Goal: Task Accomplishment & Management: Manage account settings

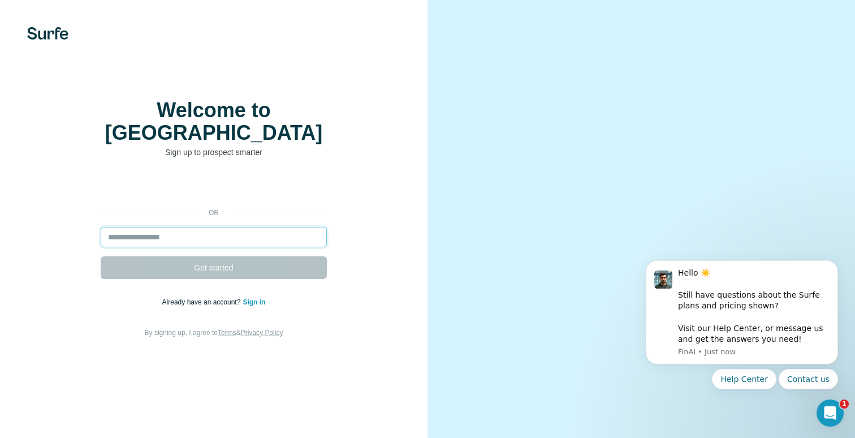
click at [243, 234] on input "email" at bounding box center [214, 237] width 226 height 20
click at [245, 238] on input "email" at bounding box center [214, 237] width 226 height 20
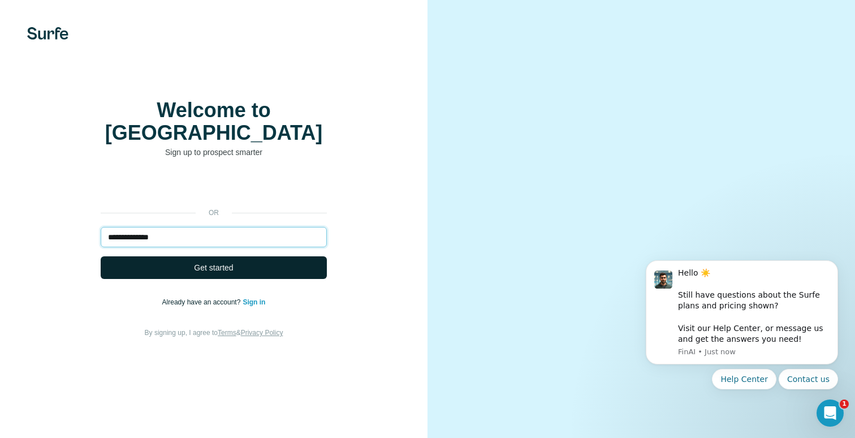
type input "**********"
click at [250, 263] on button "Get started" at bounding box center [214, 267] width 226 height 23
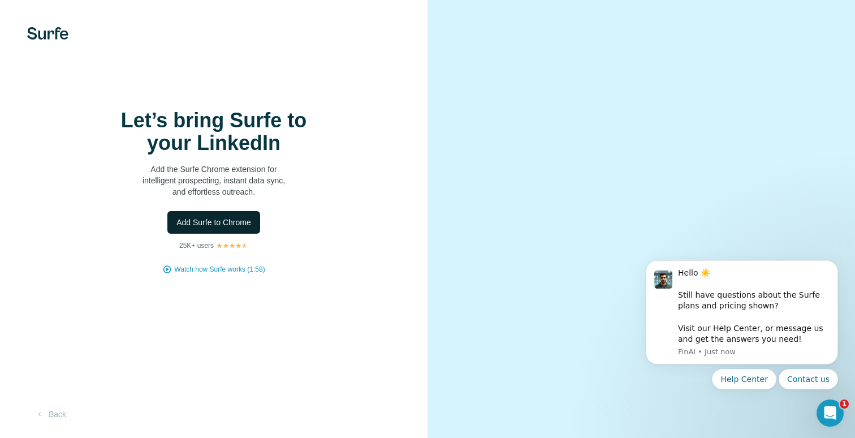
click at [223, 228] on span "Add Surfe to Chrome" at bounding box center [213, 222] width 75 height 11
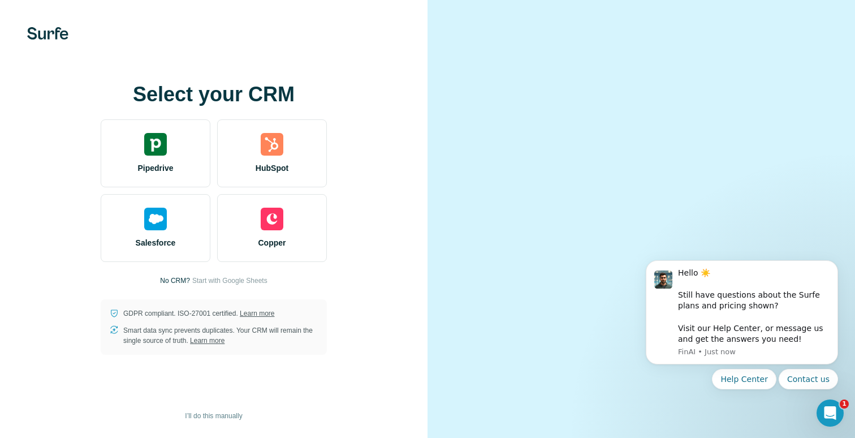
click at [673, 128] on video at bounding box center [641, 219] width 364 height 182
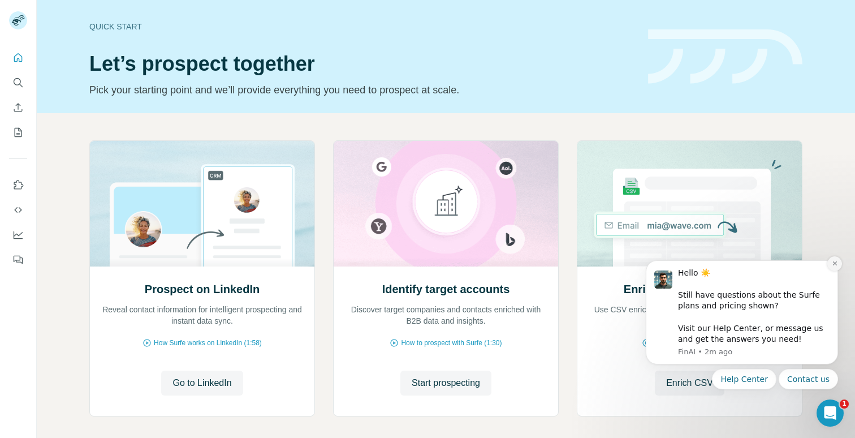
click at [834, 265] on icon "Dismiss notification" at bounding box center [835, 263] width 6 height 6
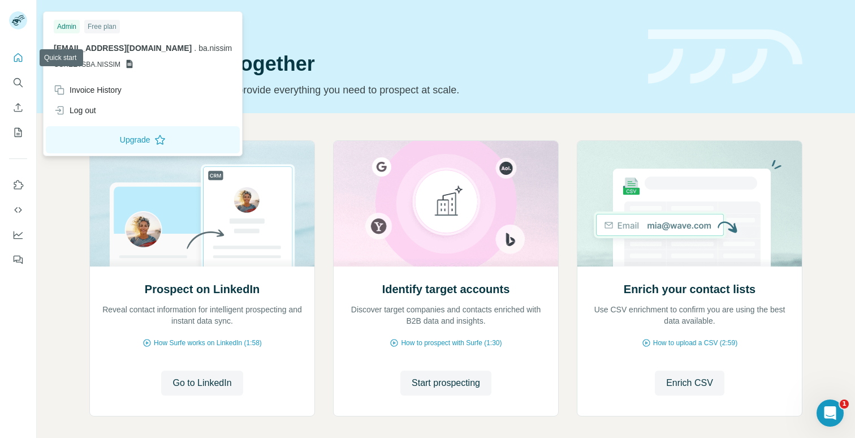
click at [25, 57] on button "Quick start" at bounding box center [18, 57] width 18 height 20
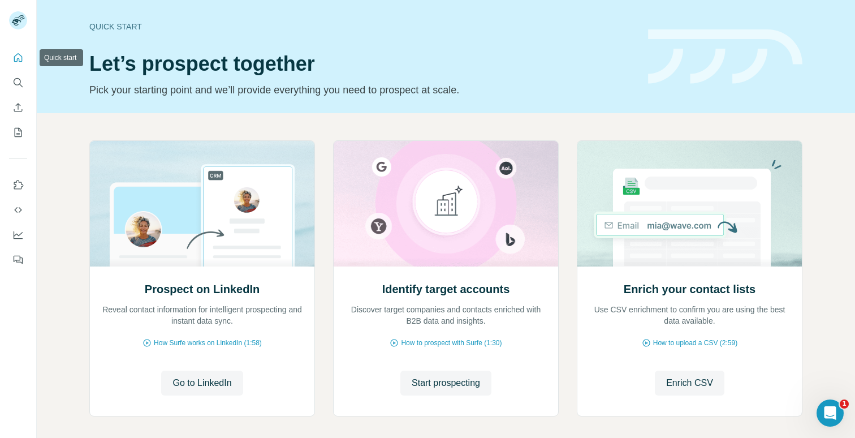
click at [21, 59] on icon "Quick start" at bounding box center [17, 57] width 11 height 11
click at [18, 54] on icon "Quick start" at bounding box center [17, 57] width 11 height 11
click at [20, 187] on icon "Use Surfe on LinkedIn" at bounding box center [17, 184] width 11 height 11
click at [17, 57] on icon "Quick start" at bounding box center [17, 57] width 11 height 11
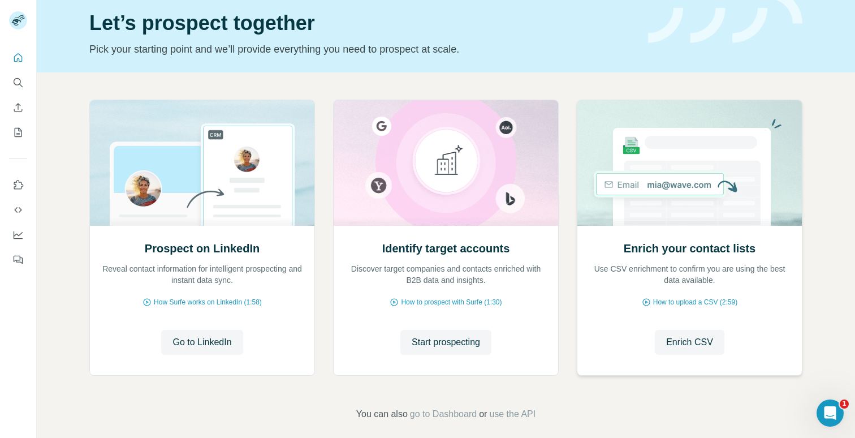
scroll to position [51, 0]
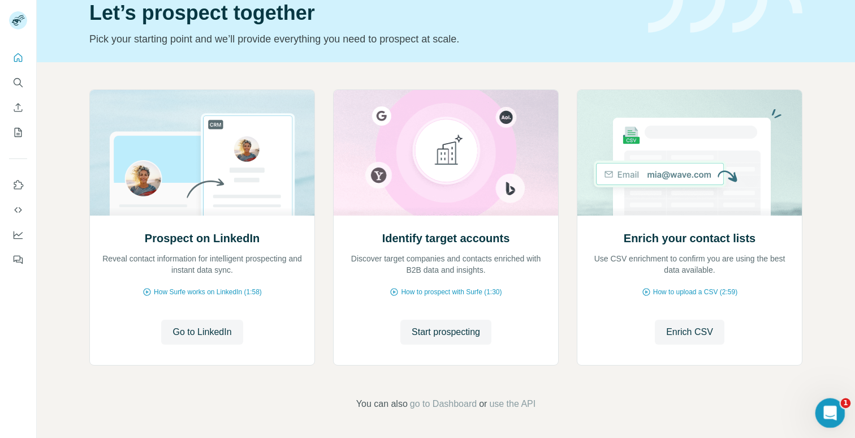
click at [827, 406] on icon "Open Intercom Messenger" at bounding box center [828, 411] width 19 height 19
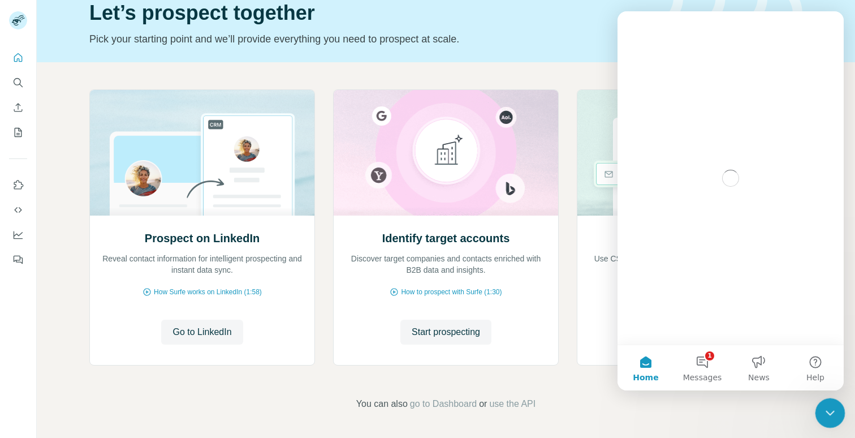
scroll to position [0, 0]
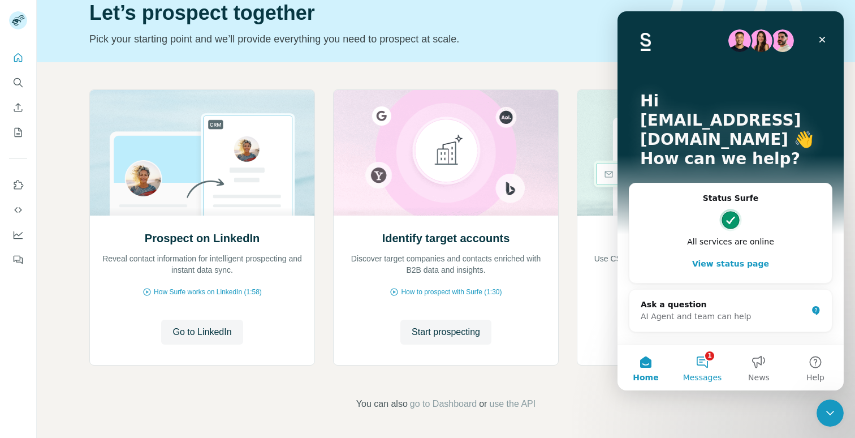
click at [710, 348] on button "1 Messages" at bounding box center [702, 367] width 57 height 45
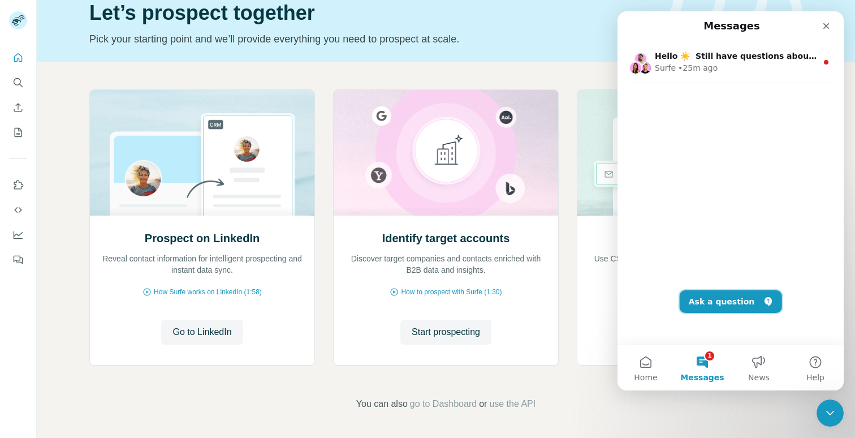
click at [733, 306] on button "Ask a question" at bounding box center [731, 301] width 102 height 23
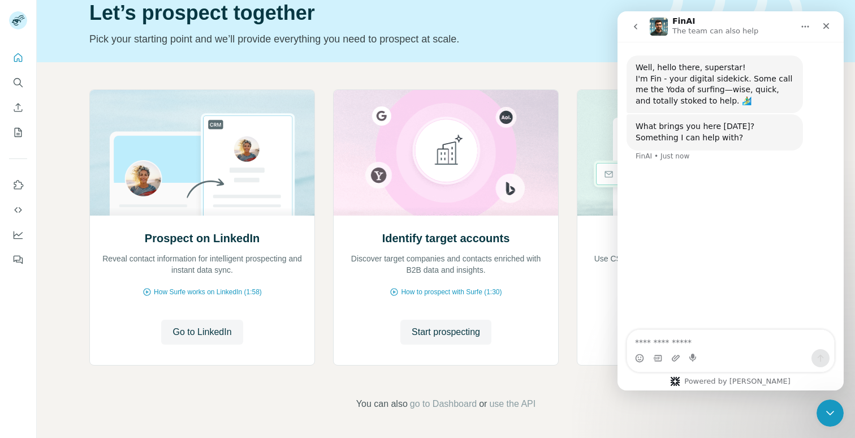
click at [727, 349] on div "Intercom messenger" at bounding box center [730, 358] width 207 height 18
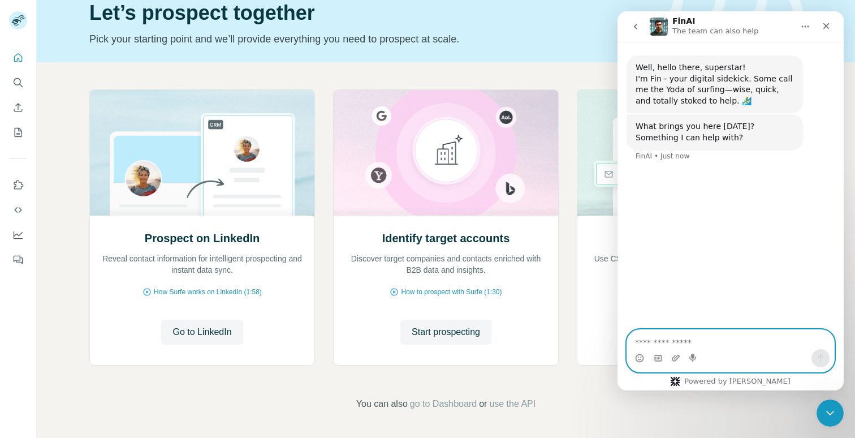
click at [721, 343] on textarea "Ask a question…" at bounding box center [730, 339] width 207 height 19
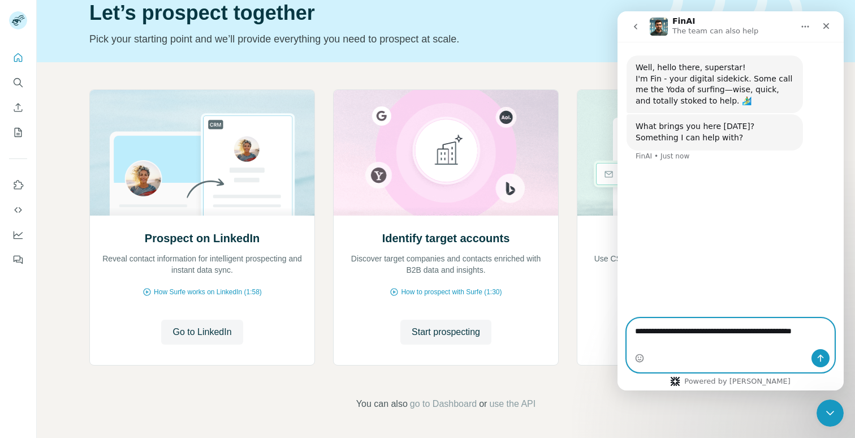
type textarea "**********"
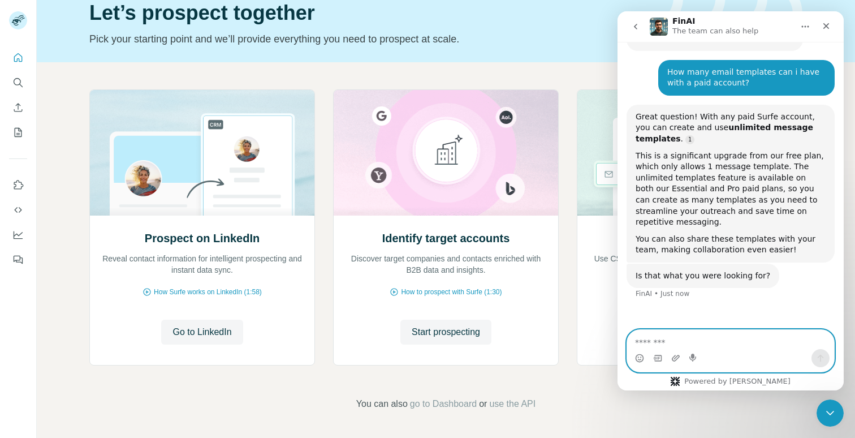
scroll to position [120, 0]
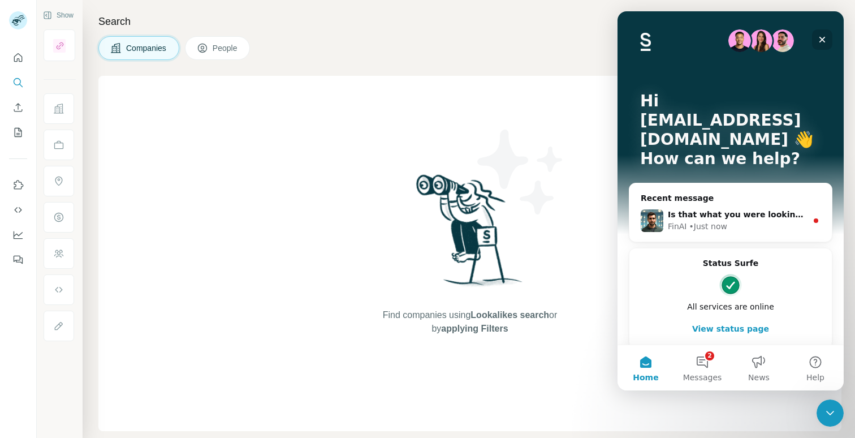
click at [820, 37] on icon "Close" at bounding box center [822, 39] width 9 height 9
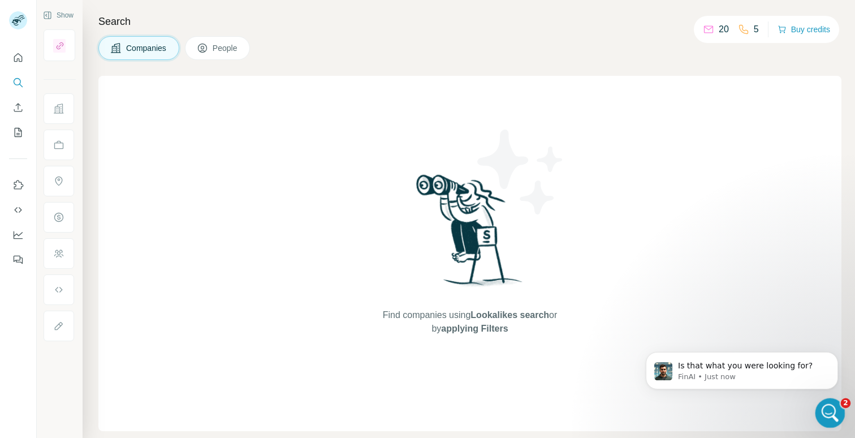
click at [828, 412] on icon "Open Intercom Messenger" at bounding box center [828, 410] width 8 height 9
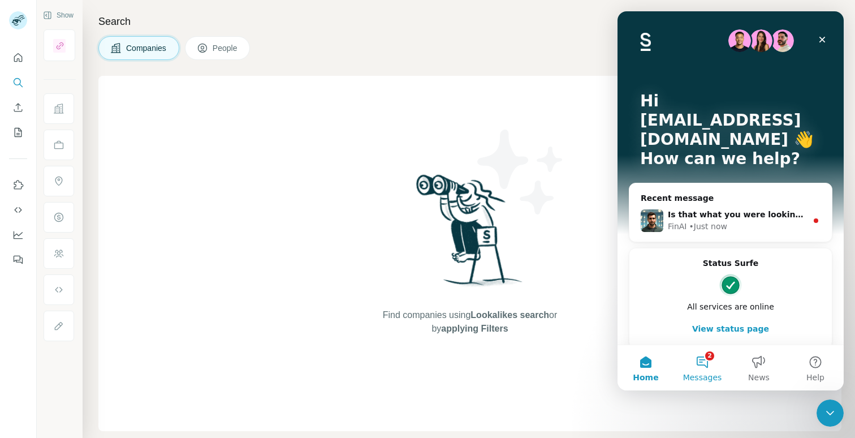
click at [704, 366] on button "2 Messages" at bounding box center [702, 367] width 57 height 45
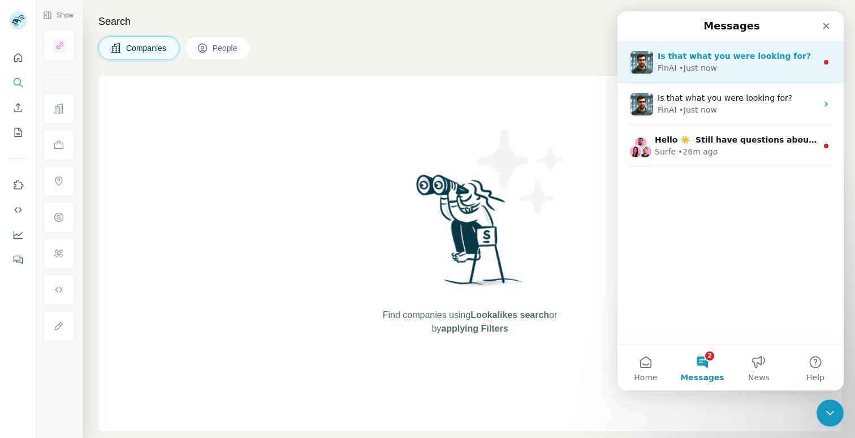
click at [793, 66] on div "FinAI • Just now" at bounding box center [737, 68] width 159 height 12
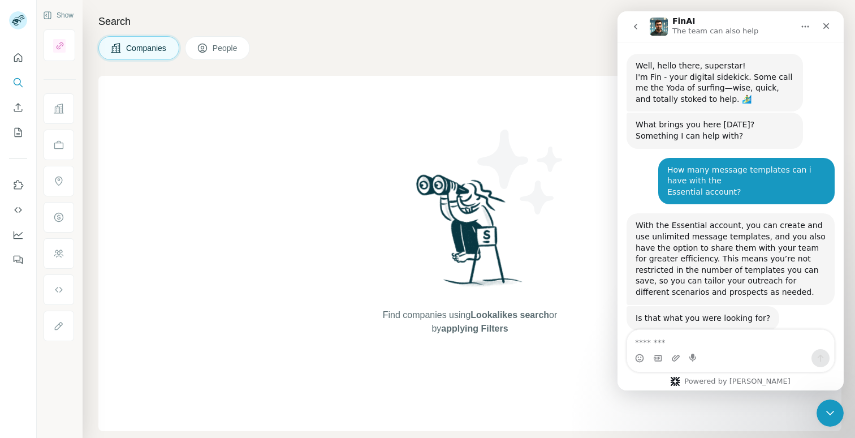
click at [451, 102] on div "Find companies using Lookalikes search or by applying Filters" at bounding box center [470, 253] width 204 height 355
click at [21, 57] on icon "Quick start" at bounding box center [18, 57] width 8 height 8
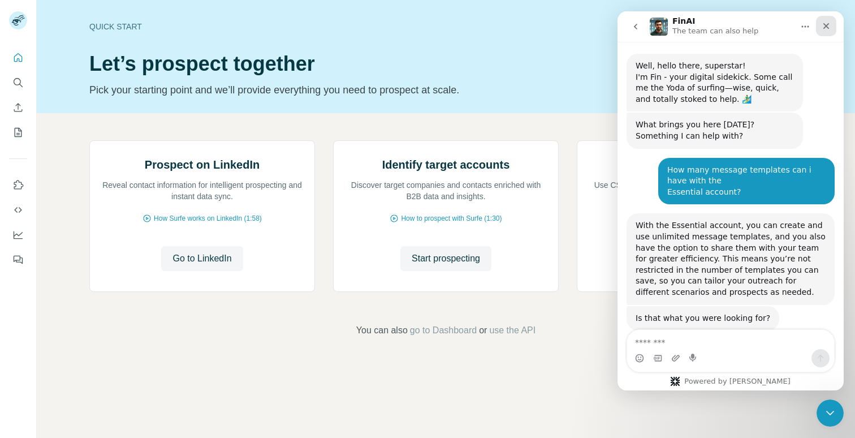
click at [829, 23] on icon "Close" at bounding box center [825, 25] width 9 height 9
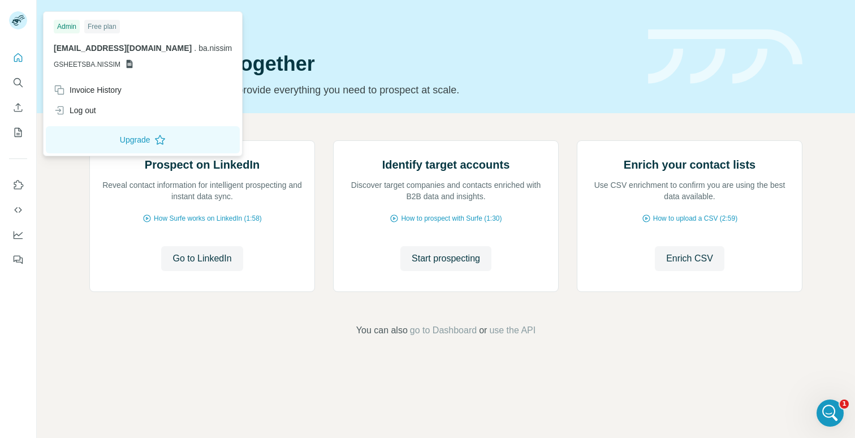
click at [17, 27] on img at bounding box center [18, 20] width 18 height 18
click at [88, 88] on div "Invoice History" at bounding box center [88, 89] width 68 height 11
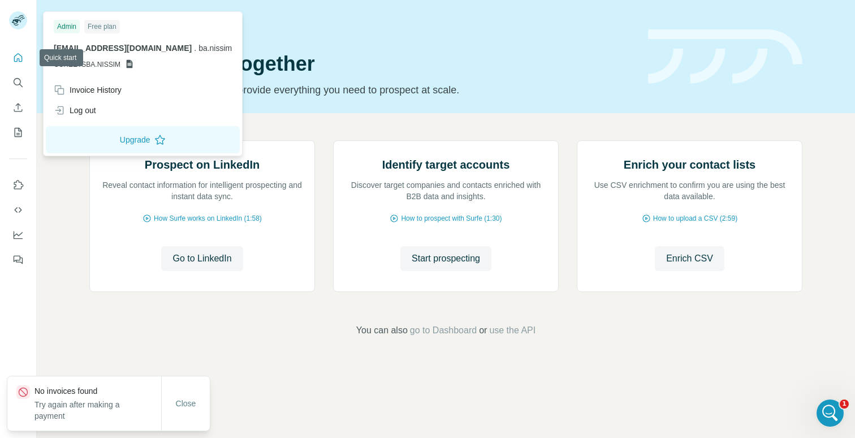
click at [18, 57] on icon "Quick start" at bounding box center [17, 57] width 11 height 11
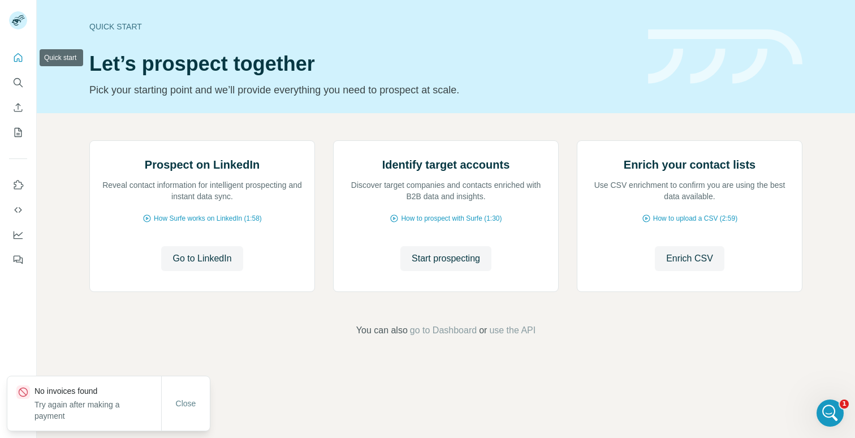
click at [21, 58] on icon "Quick start" at bounding box center [18, 57] width 8 height 8
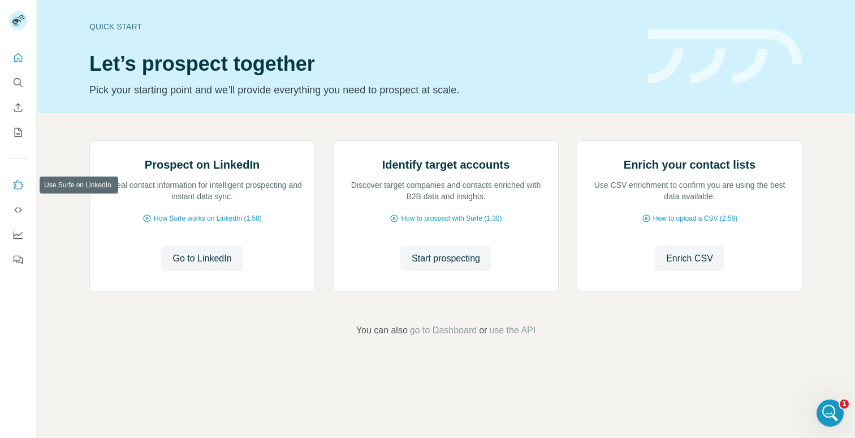
click at [18, 184] on icon "Use Surfe on LinkedIn" at bounding box center [17, 184] width 11 height 11
click at [236, 74] on h1 "Let’s prospect together" at bounding box center [361, 64] width 545 height 23
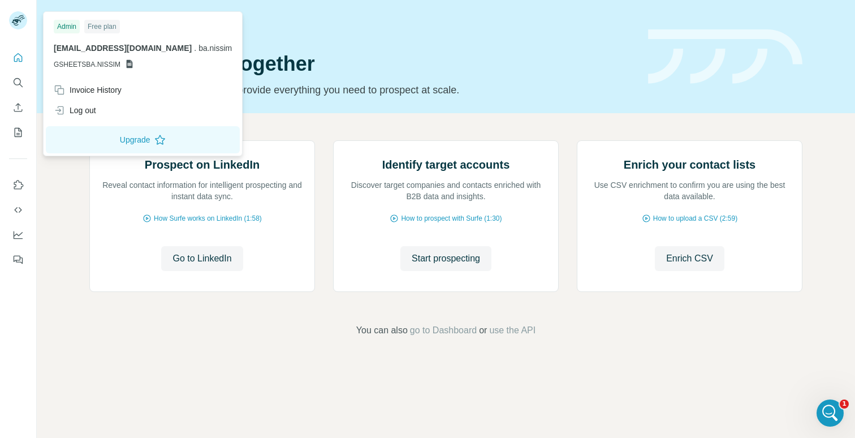
click at [66, 27] on div "Admin" at bounding box center [67, 27] width 26 height 14
click at [105, 137] on button "Upgrade" at bounding box center [143, 139] width 194 height 27
